Goal: Task Accomplishment & Management: Use online tool/utility

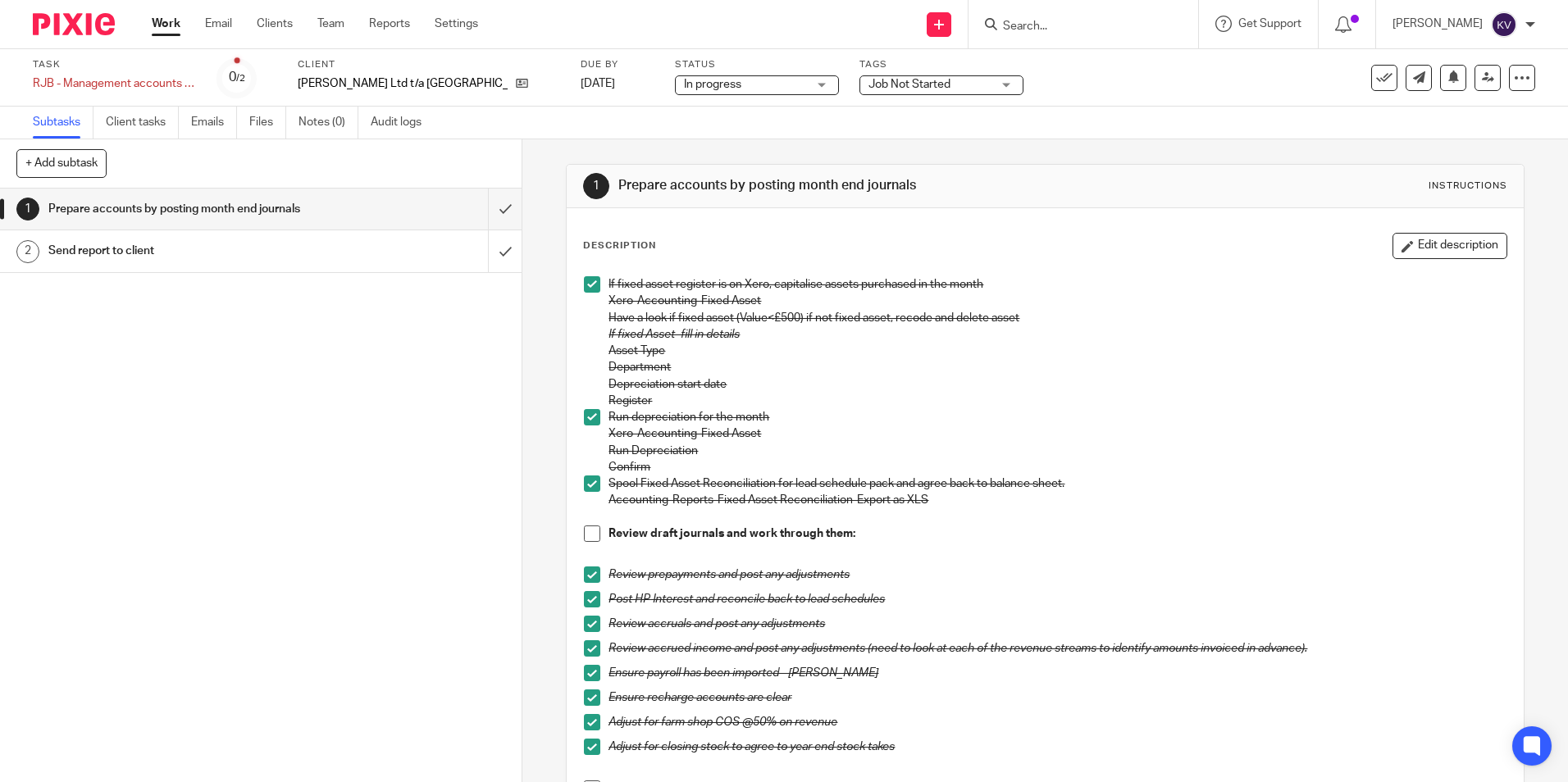
scroll to position [328, 0]
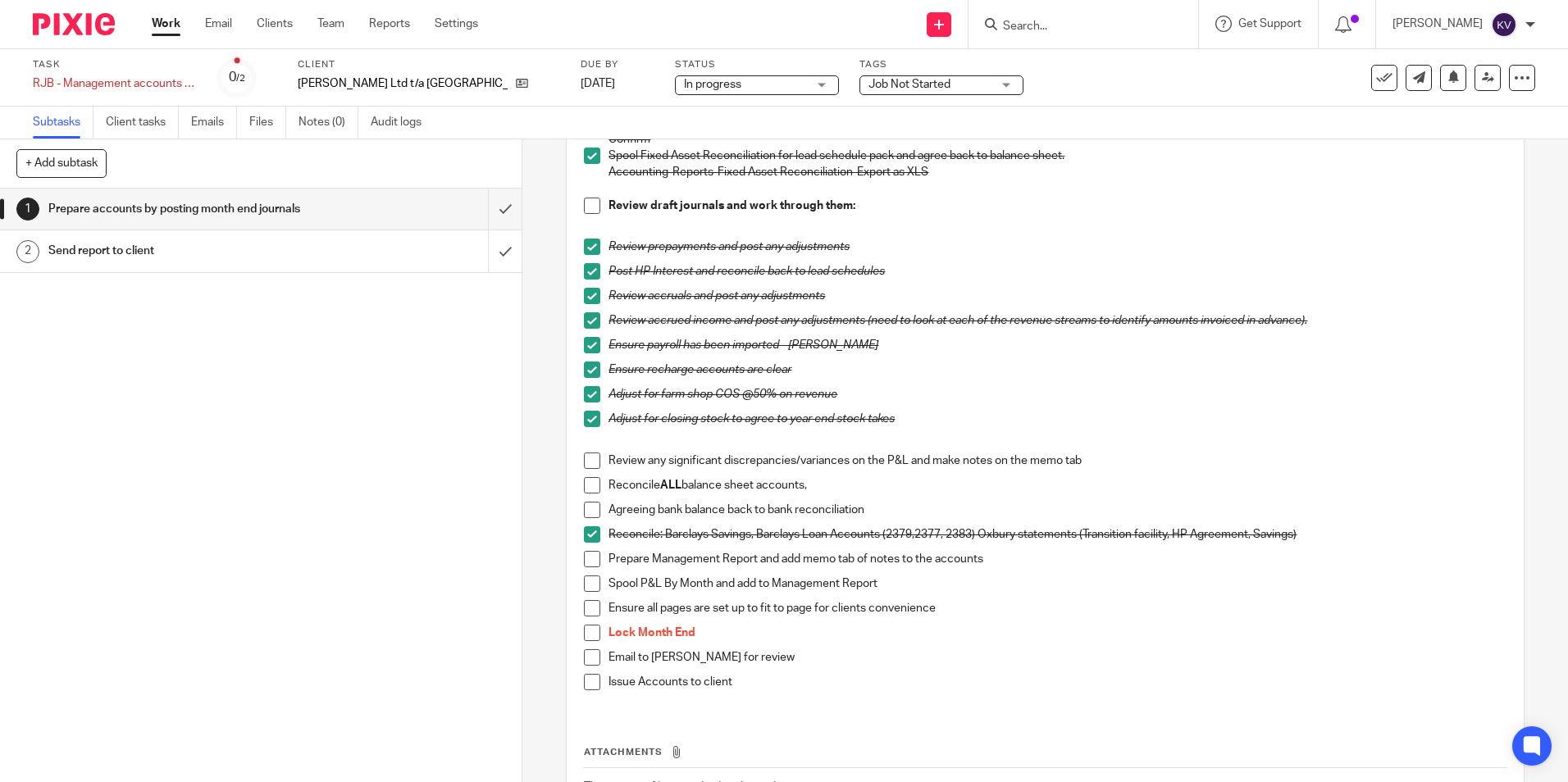
click at [175, 24] on link "Work" at bounding box center [165, 24] width 29 height 17
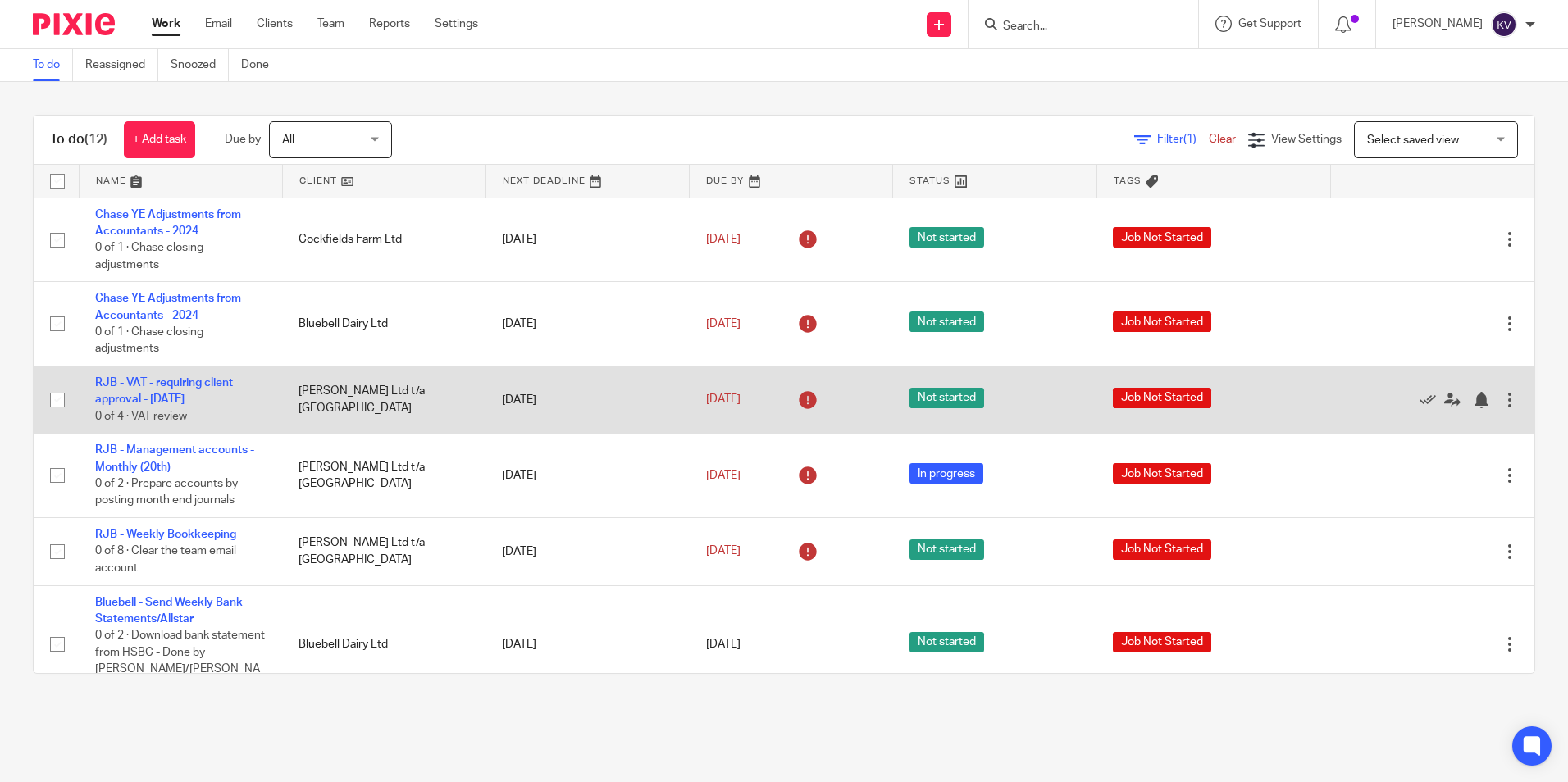
click at [136, 392] on td "RJB - VAT - requiring client approval - July 2025 0 of 4 · VAT review" at bounding box center [180, 400] width 203 height 67
click at [128, 397] on link "RJB - VAT - requiring client approval - July 2025" at bounding box center [163, 391] width 138 height 28
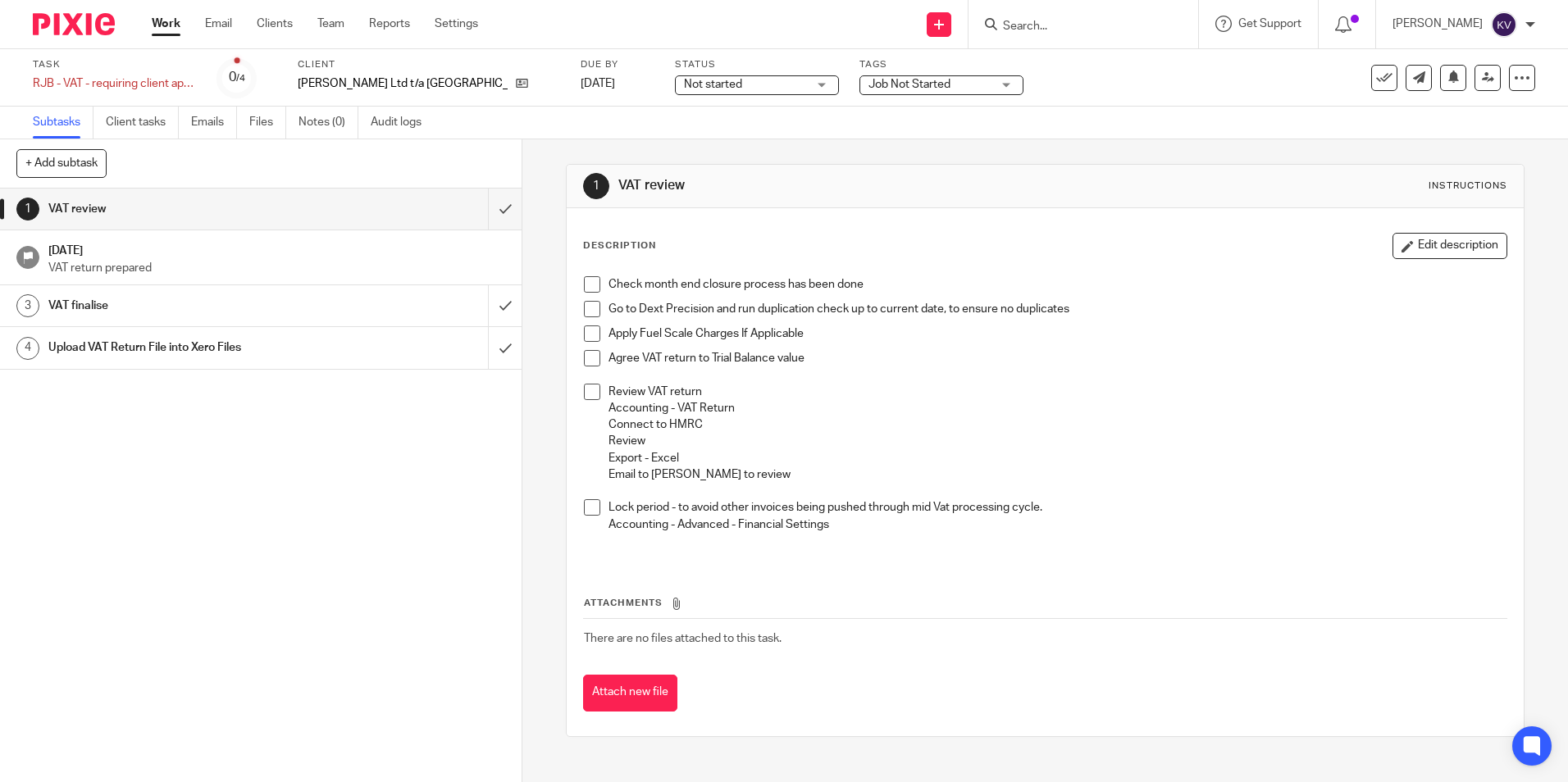
click at [585, 277] on span at bounding box center [592, 284] width 17 height 17
click at [590, 307] on span at bounding box center [592, 309] width 17 height 17
click at [588, 331] on span at bounding box center [592, 334] width 17 height 17
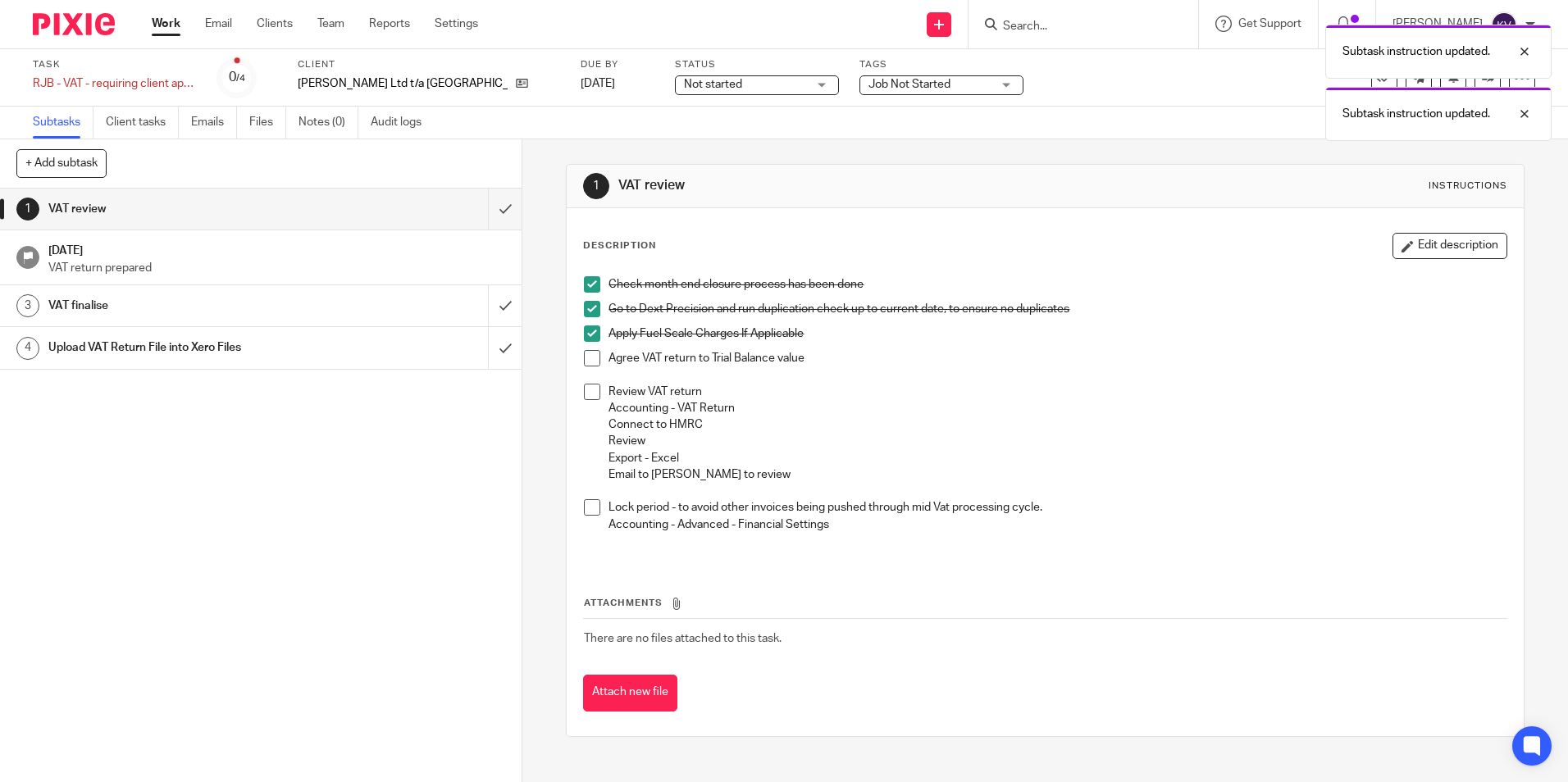
click at [588, 356] on span at bounding box center [592, 358] width 17 height 17
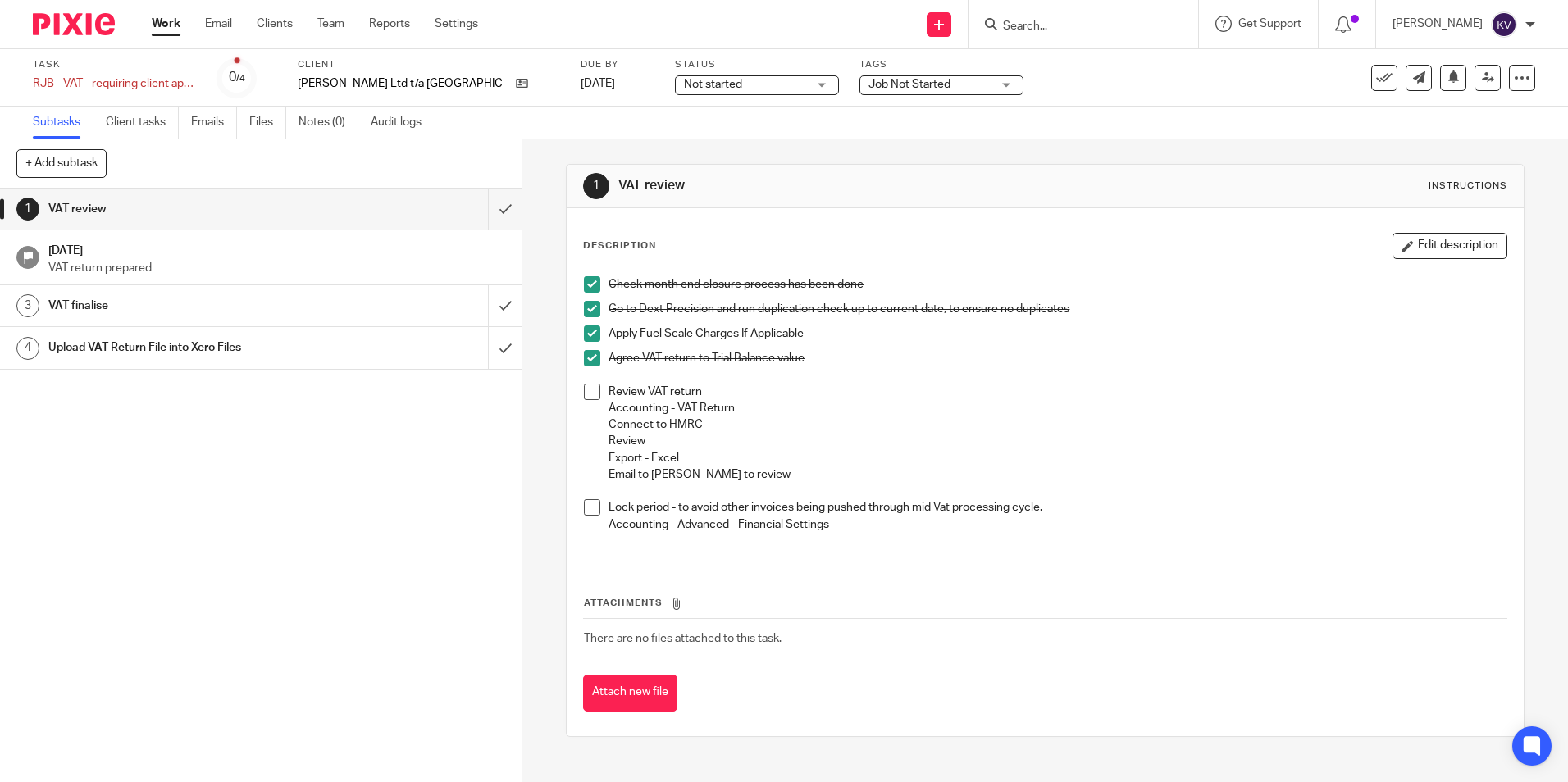
click at [586, 392] on span at bounding box center [592, 392] width 17 height 17
click at [586, 506] on span at bounding box center [592, 508] width 17 height 17
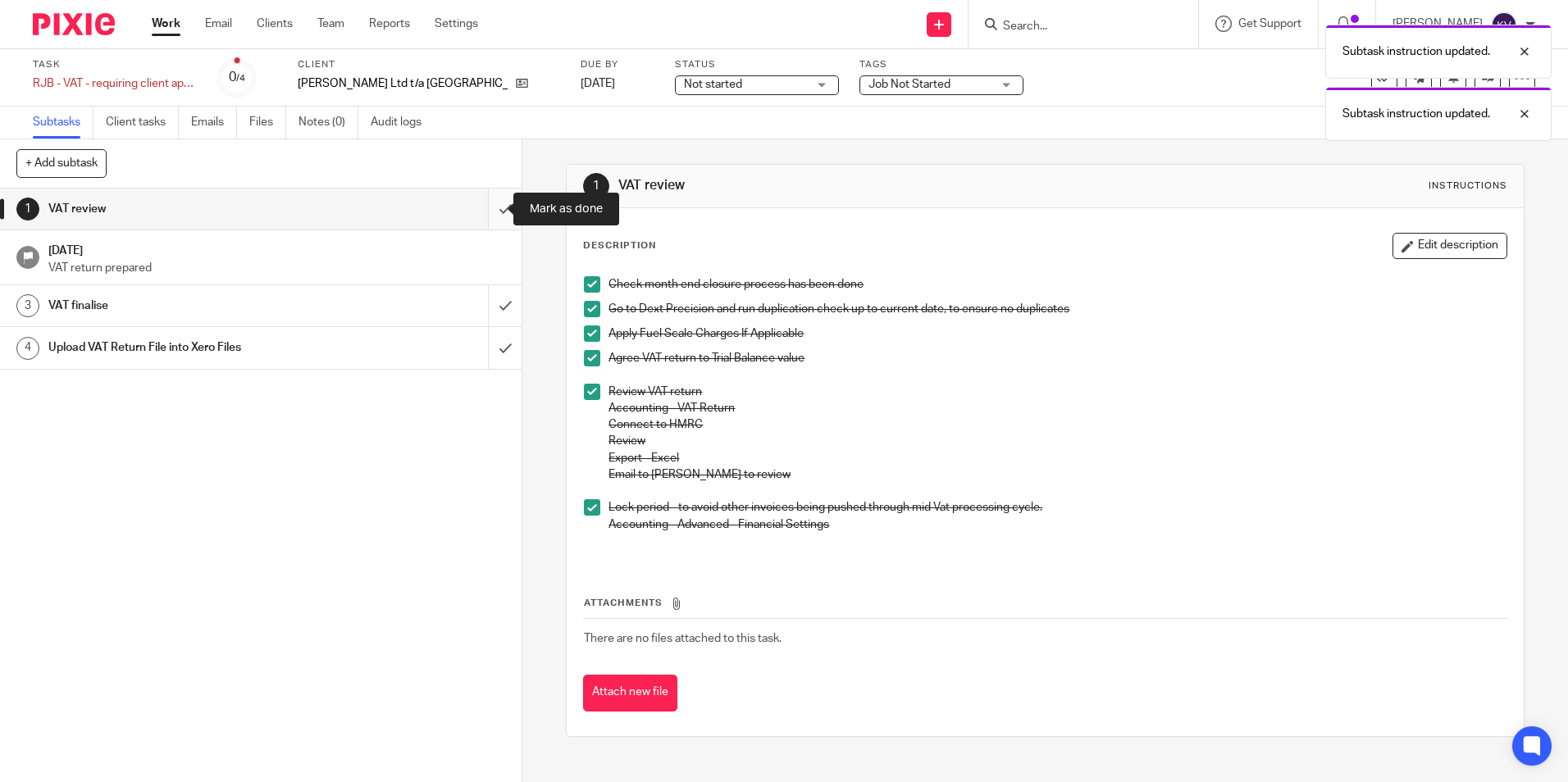
click at [489, 205] on input "submit" at bounding box center [260, 209] width 522 height 41
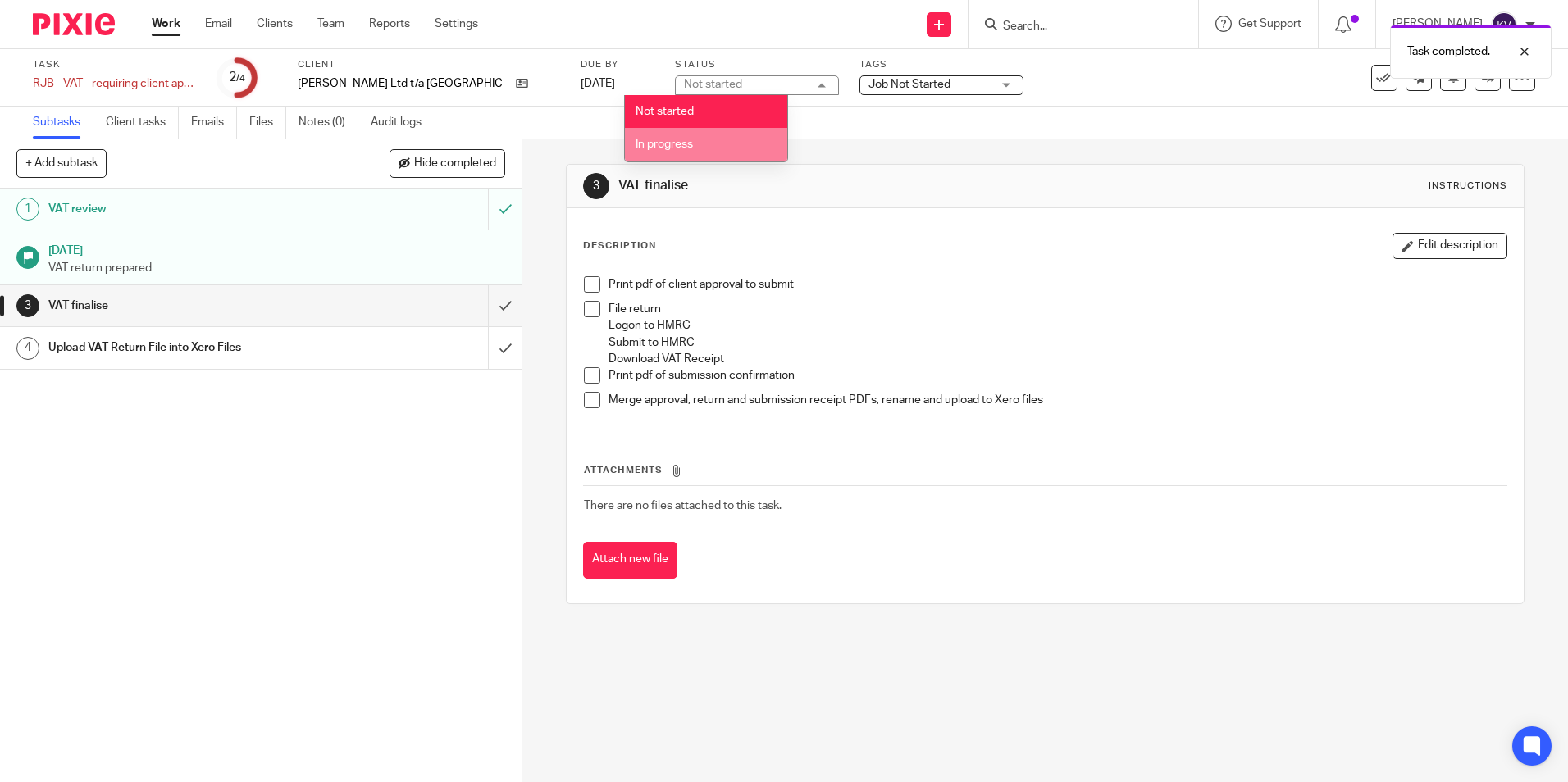
click at [683, 136] on li "In progress" at bounding box center [706, 145] width 162 height 34
click at [868, 90] on span "Job Not Started" at bounding box center [930, 84] width 123 height 17
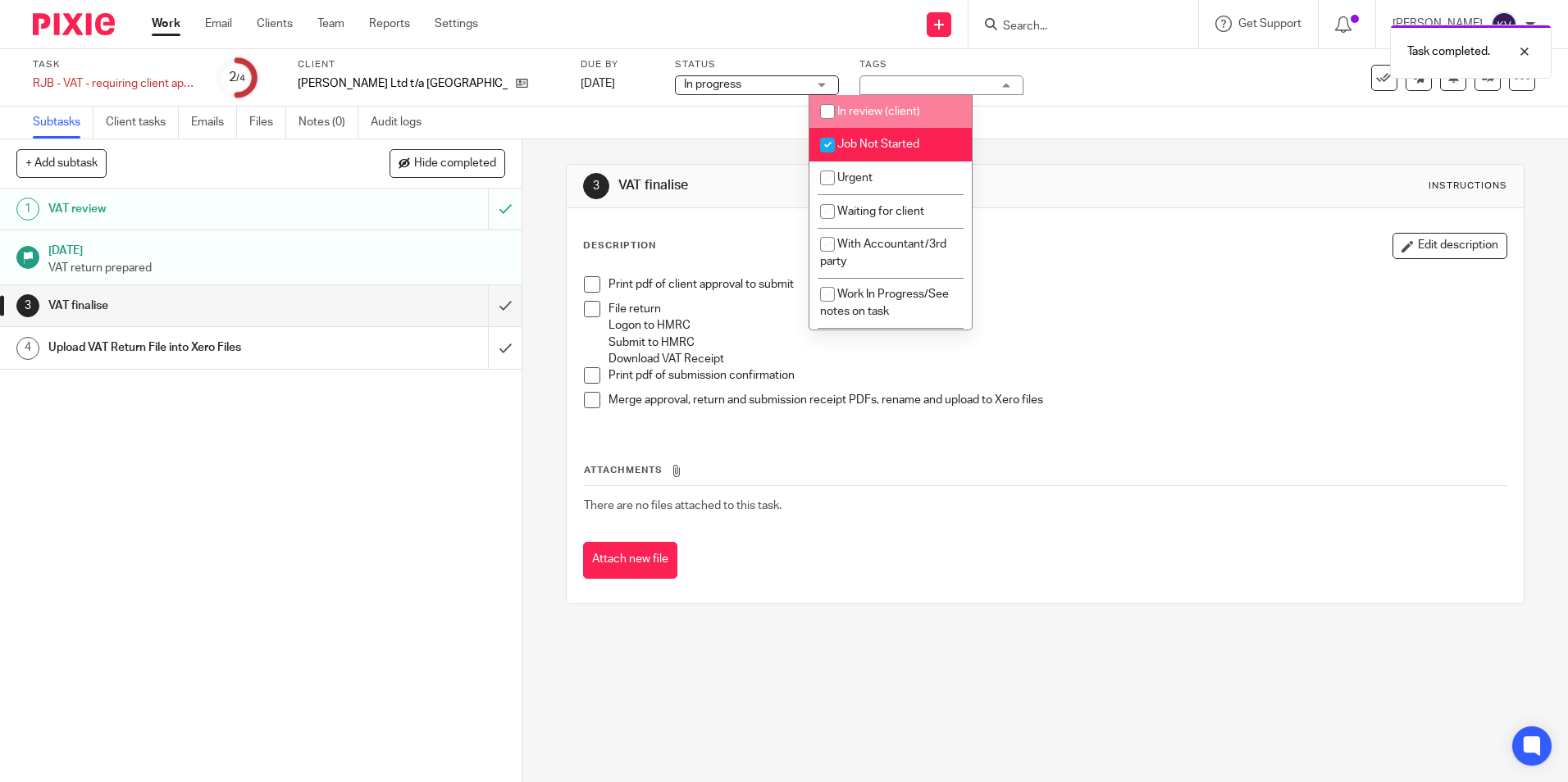
click at [831, 111] on input "checkbox" at bounding box center [827, 111] width 31 height 31
checkbox input "true"
click at [824, 150] on input "checkbox" at bounding box center [827, 145] width 31 height 31
checkbox input "false"
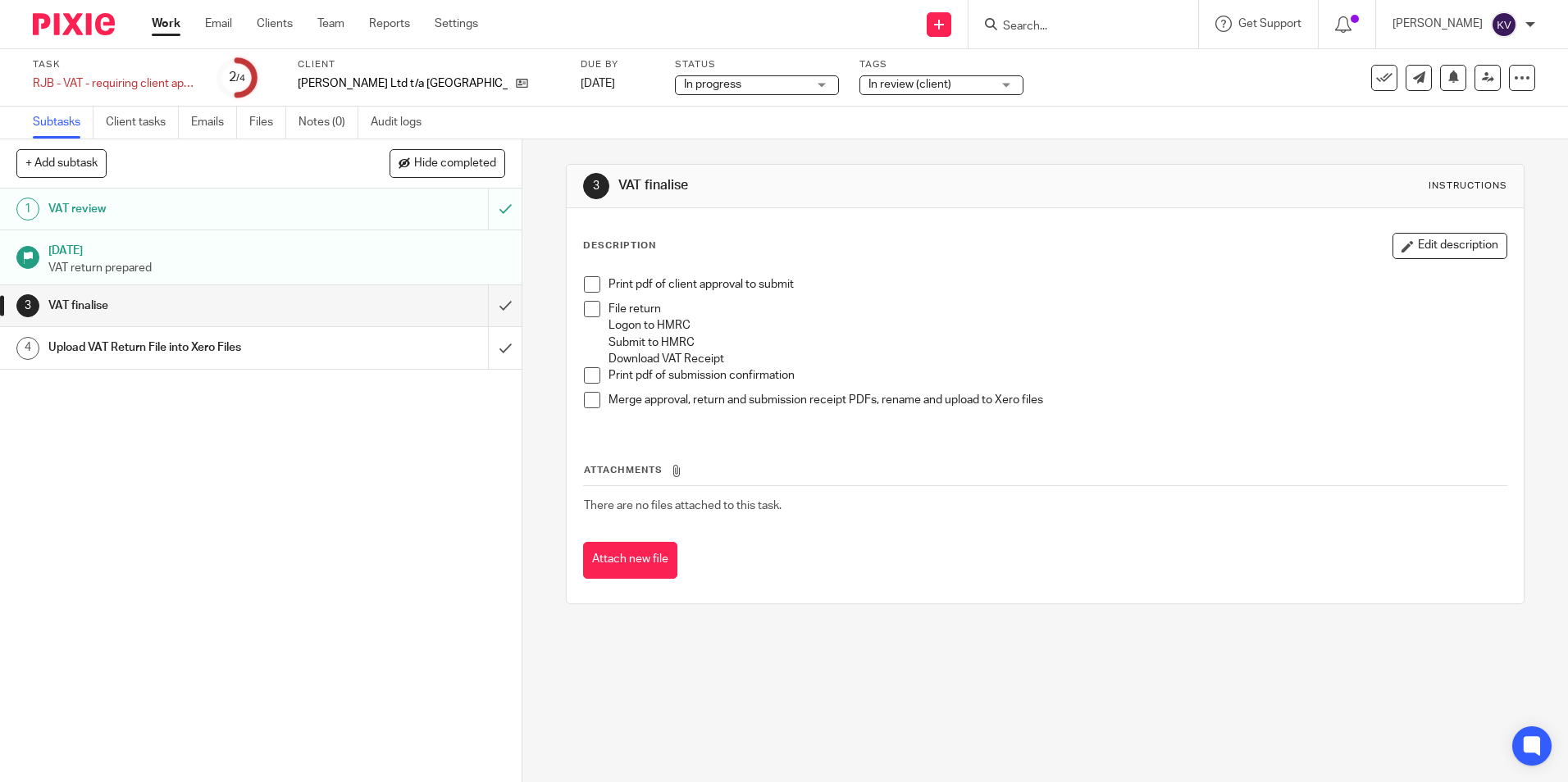
click at [161, 23] on link "Work" at bounding box center [165, 24] width 29 height 17
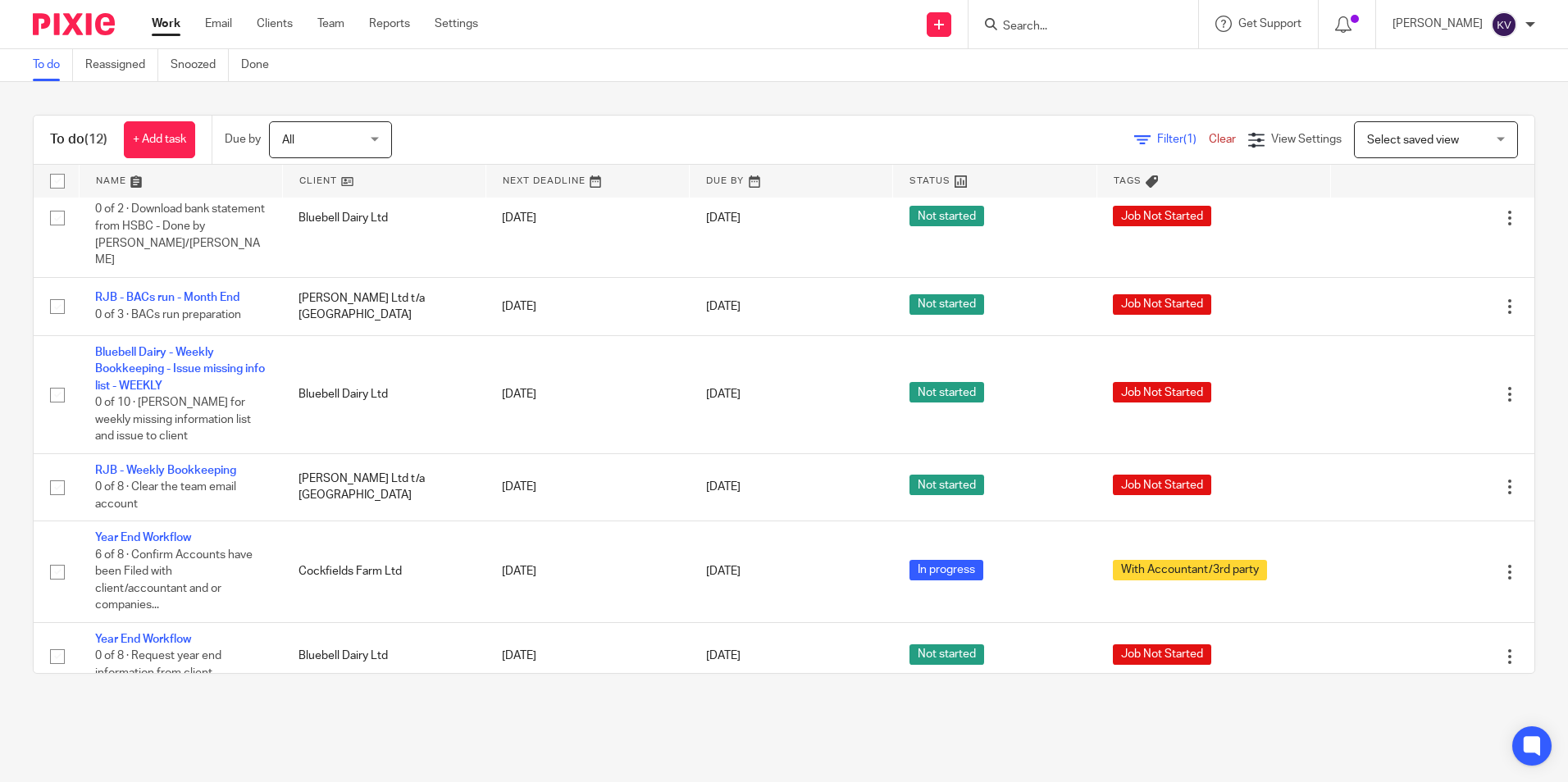
scroll to position [165, 0]
